Goal: Information Seeking & Learning: Learn about a topic

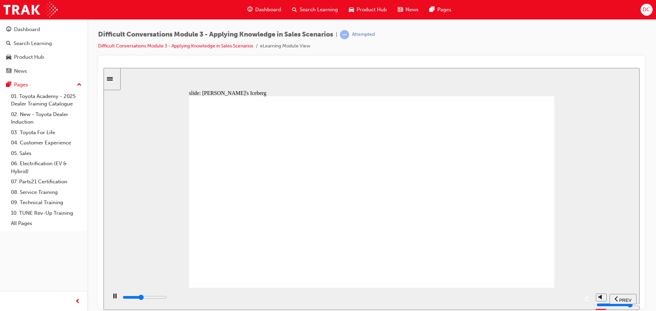
drag, startPoint x: 487, startPoint y: 121, endPoint x: 326, endPoint y: 142, distance: 162.6
drag, startPoint x: 492, startPoint y: 120, endPoint x: 334, endPoint y: 146, distance: 159.6
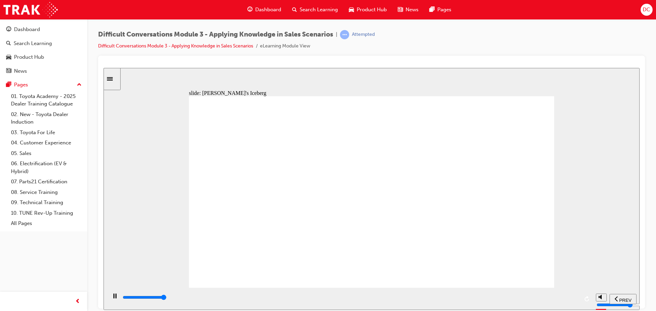
drag, startPoint x: 496, startPoint y: 119, endPoint x: 333, endPoint y: 179, distance: 173.9
drag, startPoint x: 496, startPoint y: 119, endPoint x: 340, endPoint y: 145, distance: 158.2
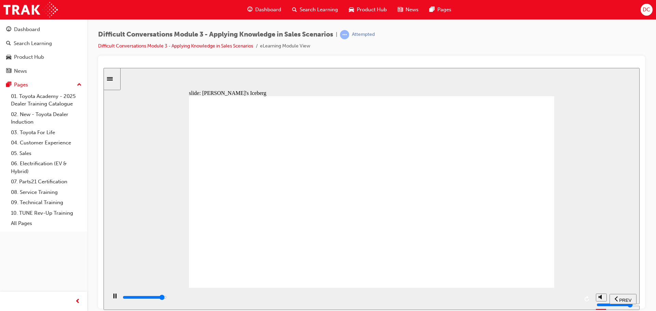
type input "9000"
radio input "true"
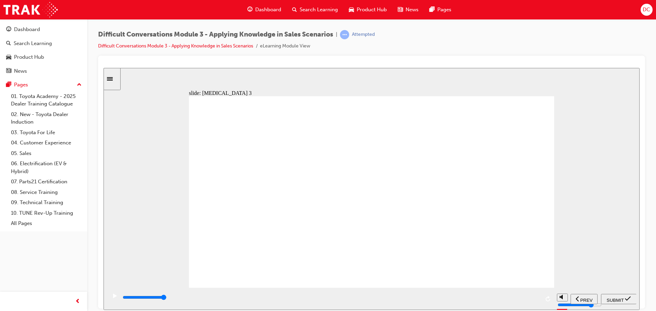
click at [624, 300] on span "SUBMIT" at bounding box center [615, 300] width 17 height 5
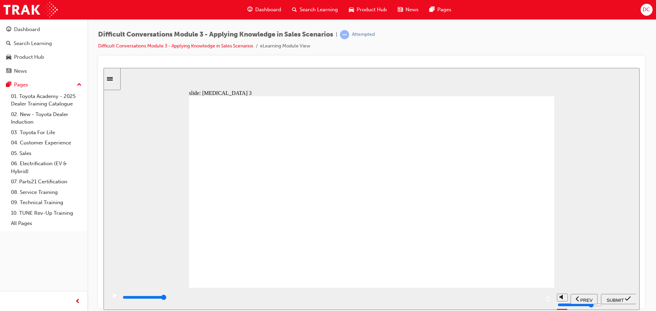
click at [621, 298] on span "PREV" at bounding box center [625, 300] width 12 height 5
type input "8000"
radio input "true"
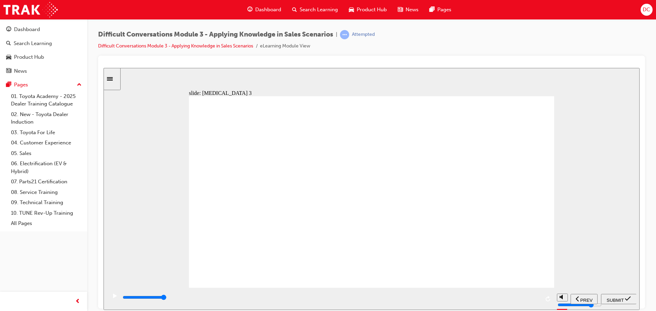
click at [615, 300] on span "SUBMIT" at bounding box center [615, 300] width 17 height 5
type input "18200"
